Goal: Task Accomplishment & Management: Manage account settings

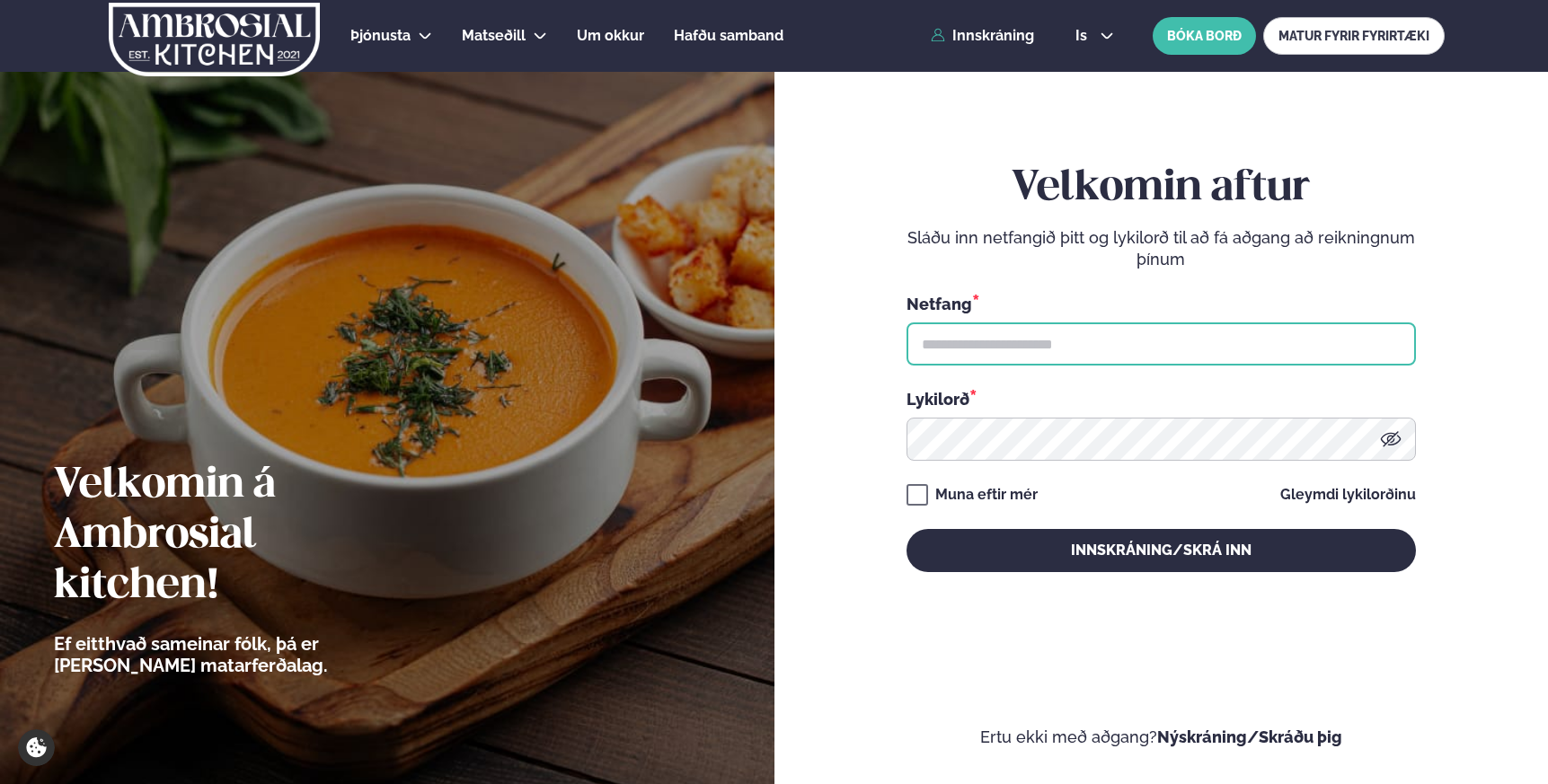
click at [1022, 348] on input "text" at bounding box center [1161, 344] width 509 height 44
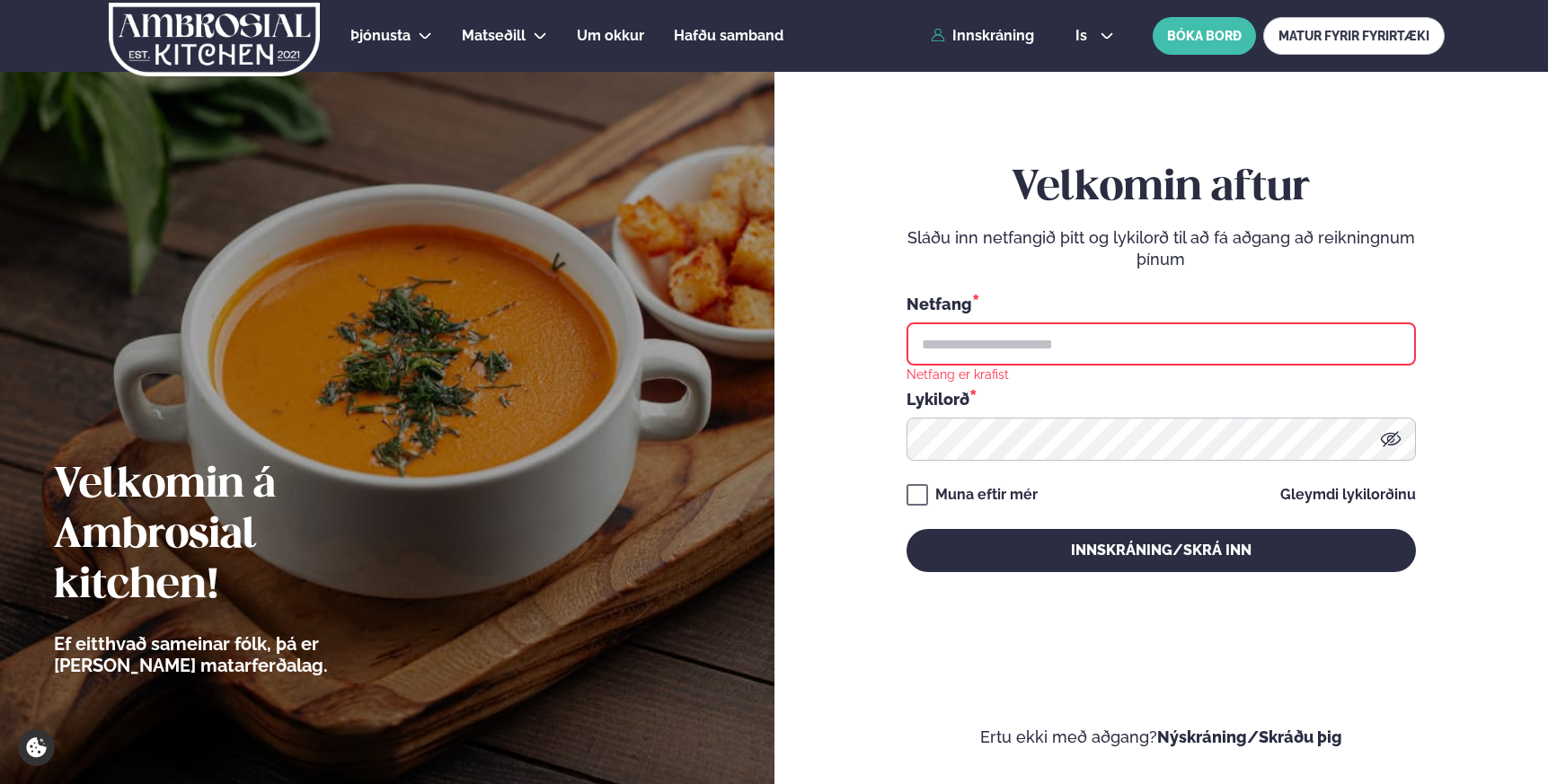
type input "**********"
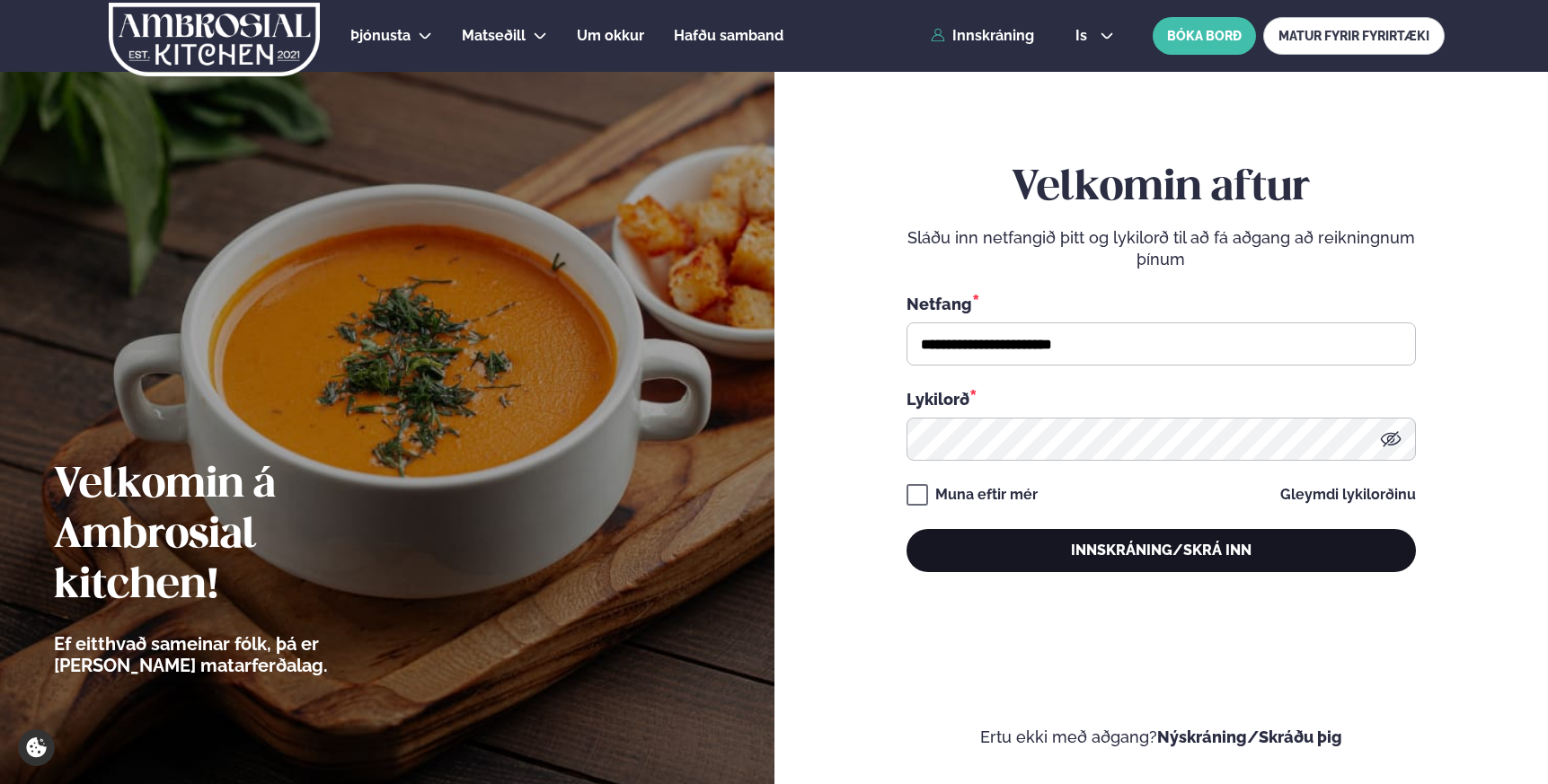
click at [1111, 556] on button "Innskráning/Skrá inn" at bounding box center [1161, 550] width 509 height 44
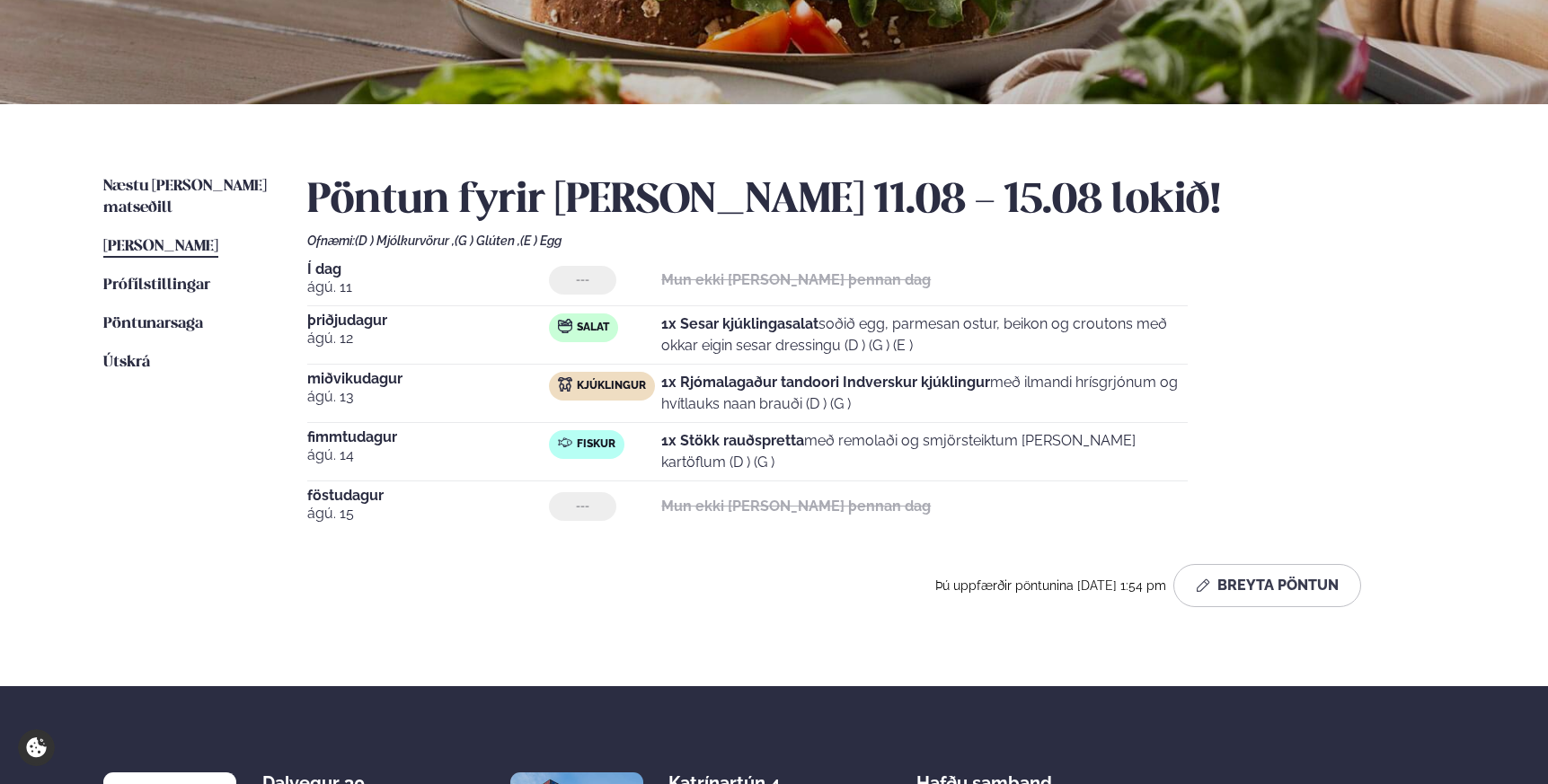
scroll to position [295, 0]
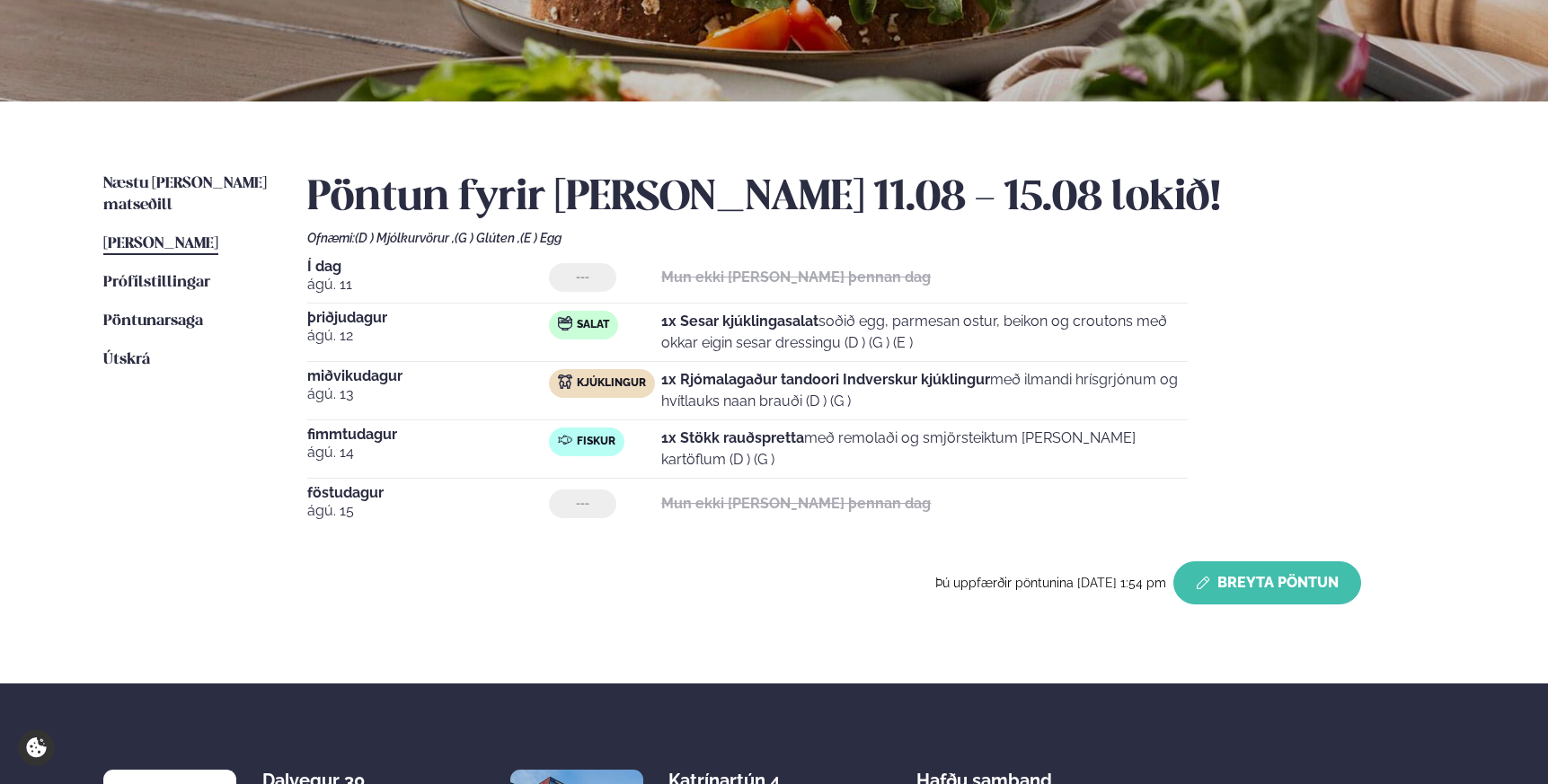
click at [1234, 587] on button "Breyta Pöntun" at bounding box center [1267, 583] width 187 height 44
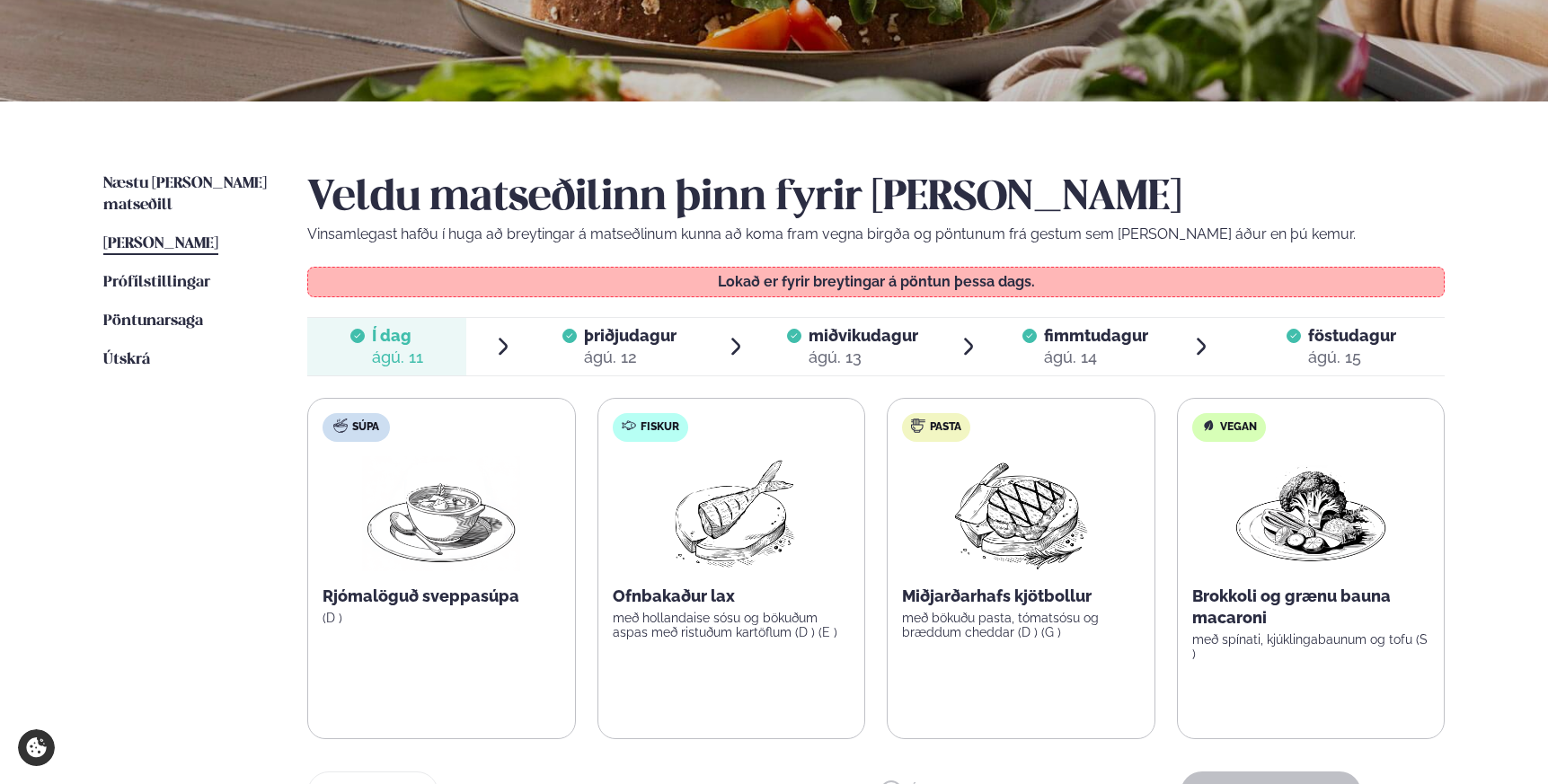
click at [1063, 353] on div "ágú. 14" at bounding box center [1096, 357] width 104 height 22
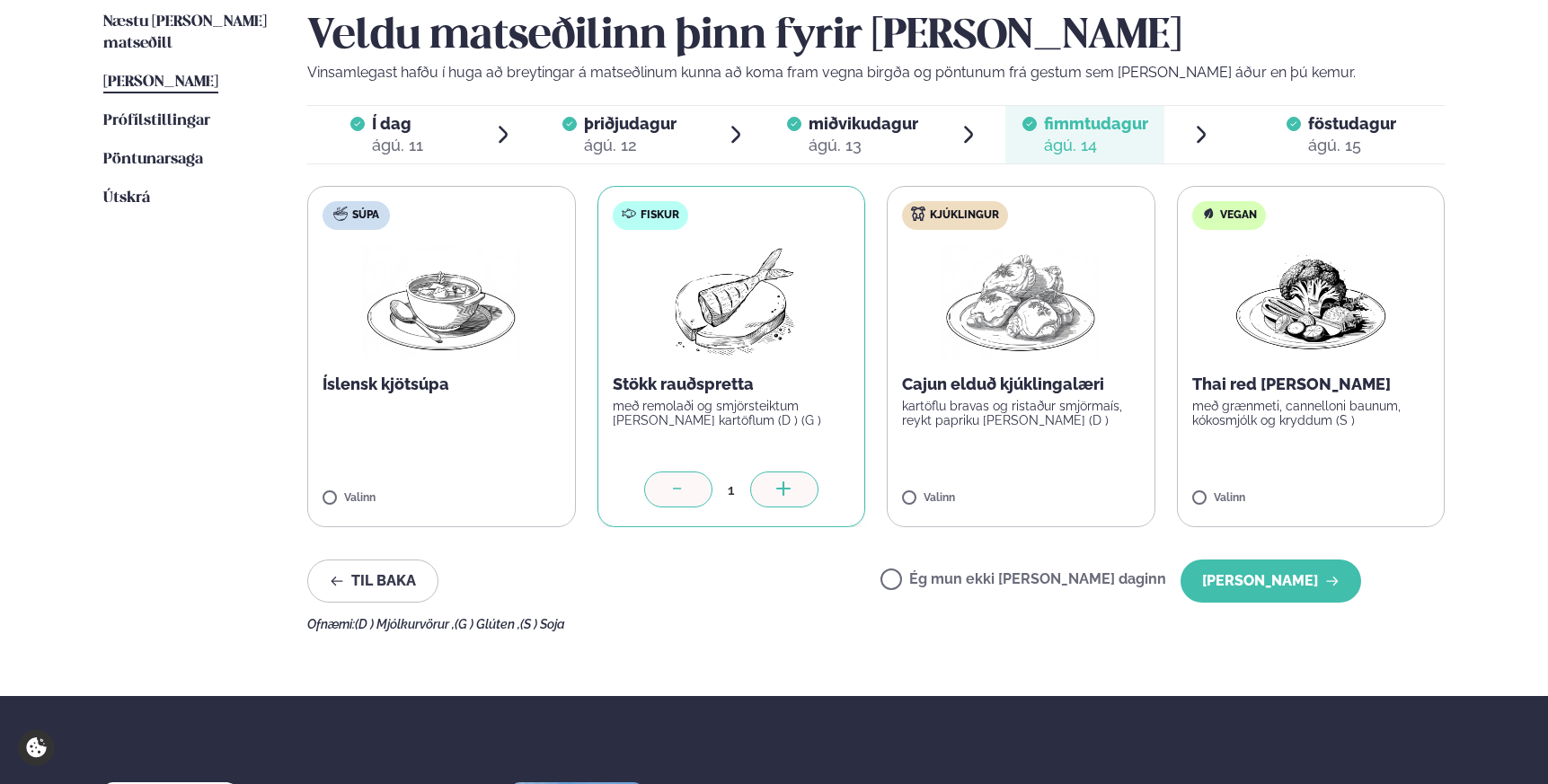
scroll to position [483, 0]
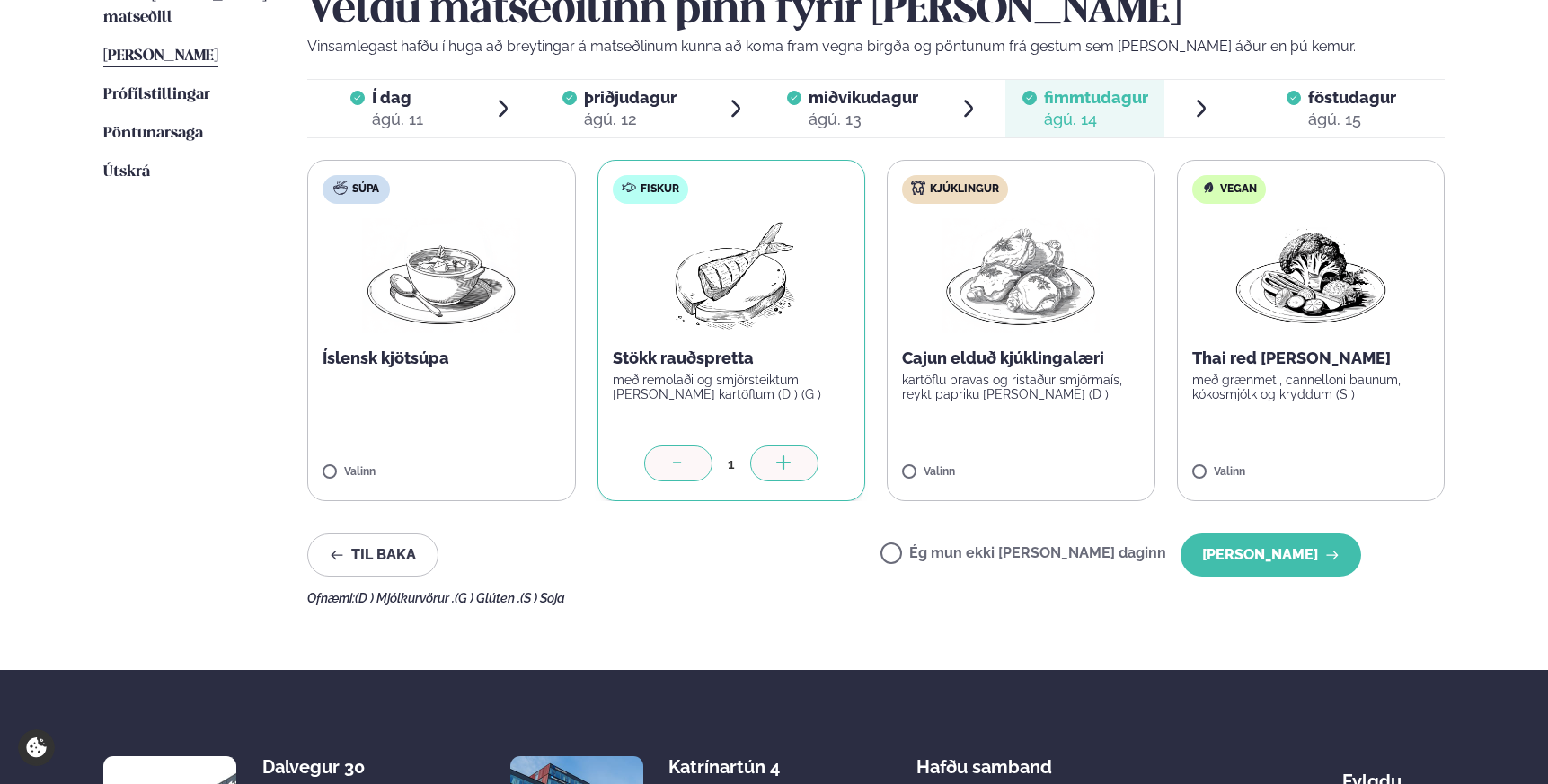
click at [675, 476] on div at bounding box center [678, 463] width 68 height 36
click at [1260, 557] on button "[PERSON_NAME]" at bounding box center [1271, 555] width 181 height 44
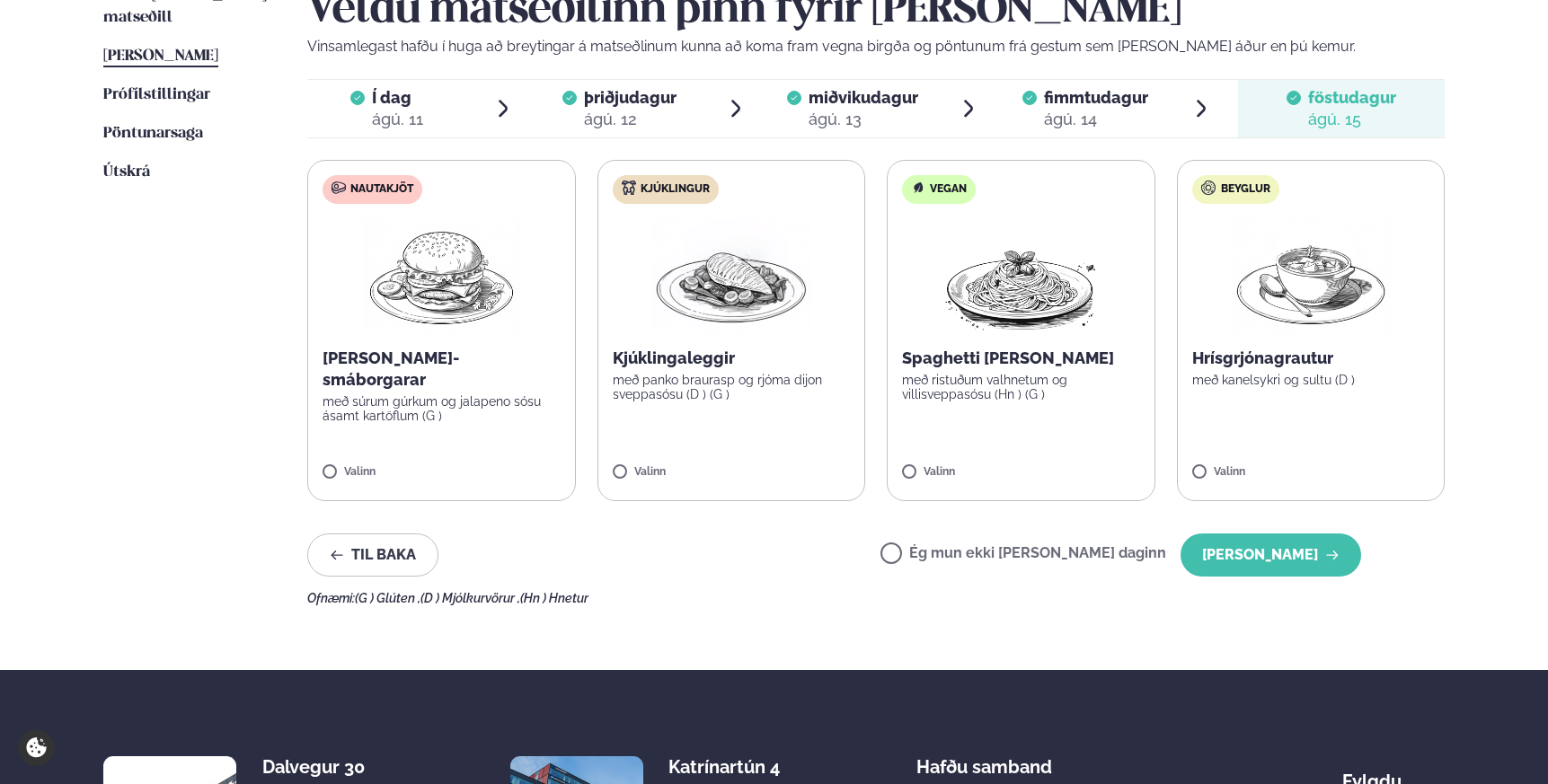
click at [1260, 557] on button "[PERSON_NAME]" at bounding box center [1271, 555] width 181 height 44
